Goal: Task Accomplishment & Management: Use online tool/utility

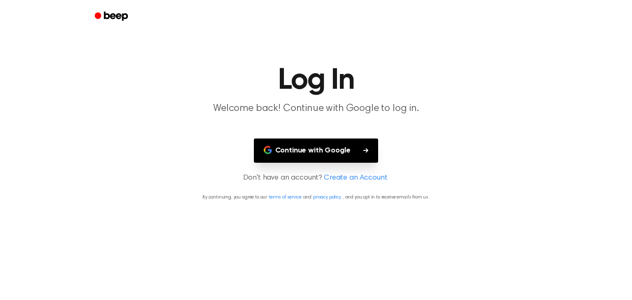
click at [331, 149] on button "Continue with Google" at bounding box center [316, 151] width 125 height 24
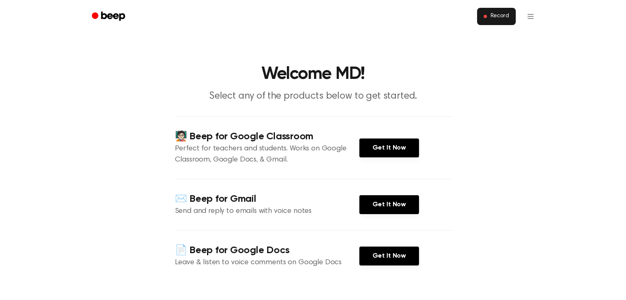
click at [490, 18] on button "Record" at bounding box center [496, 16] width 38 height 17
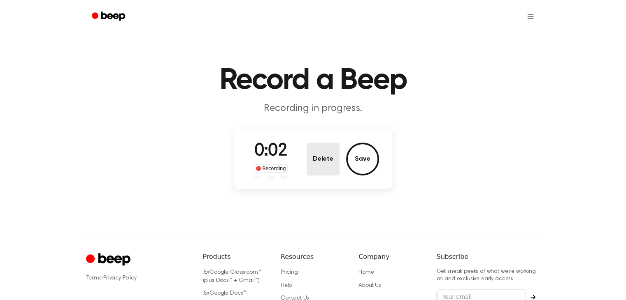
click at [324, 162] on button "Delete" at bounding box center [323, 159] width 33 height 33
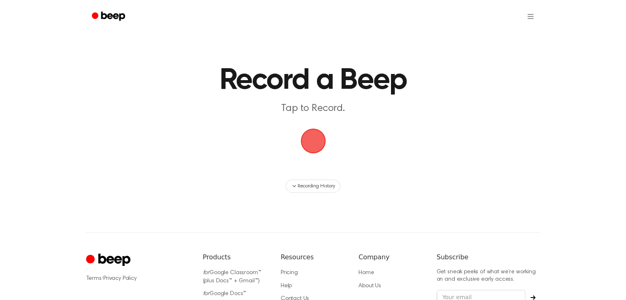
click at [310, 147] on span "button" at bounding box center [313, 141] width 28 height 28
click at [316, 142] on span "button" at bounding box center [313, 141] width 27 height 27
click at [315, 147] on span "button" at bounding box center [312, 141] width 25 height 25
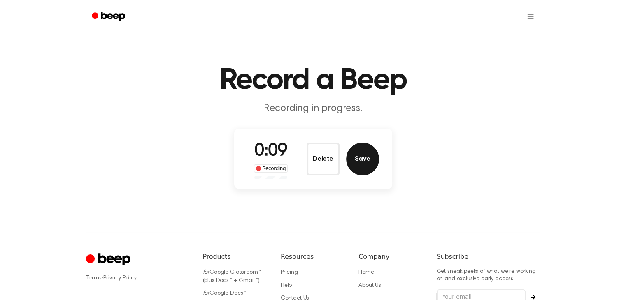
click at [365, 166] on button "Save" at bounding box center [362, 159] width 33 height 33
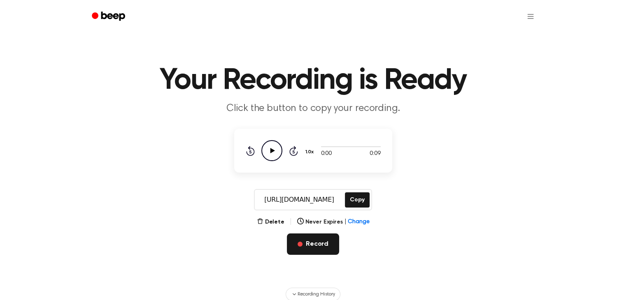
click at [313, 243] on button "Record" at bounding box center [313, 244] width 52 height 21
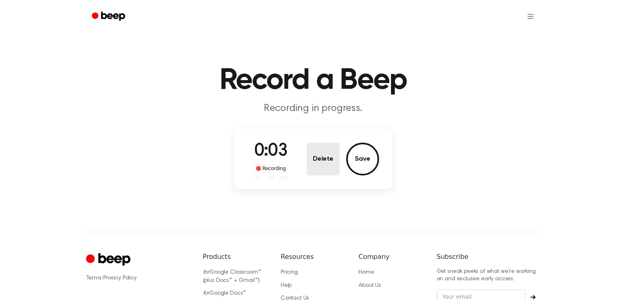
click at [318, 157] on button "Delete" at bounding box center [323, 159] width 33 height 33
